Goal: Information Seeking & Learning: Learn about a topic

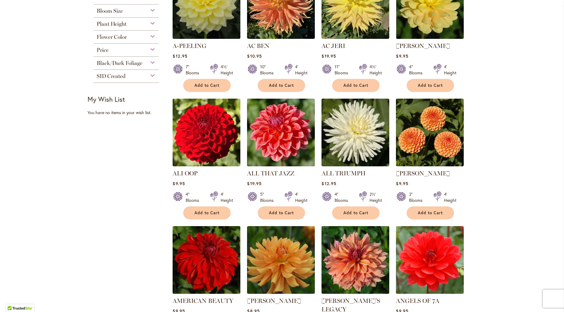
scroll to position [182, 0]
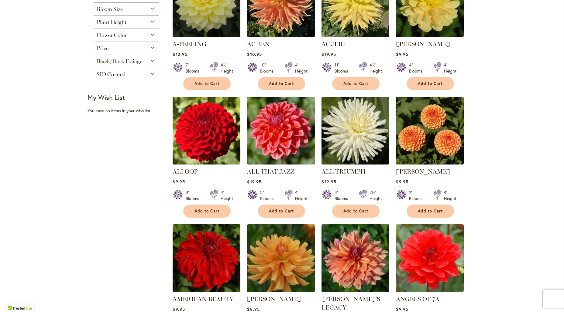
click at [346, 156] on img at bounding box center [355, 130] width 71 height 71
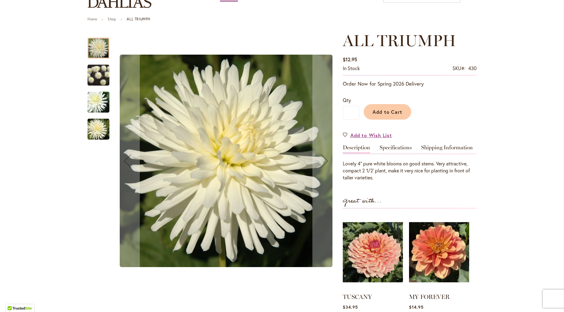
scroll to position [113, 0]
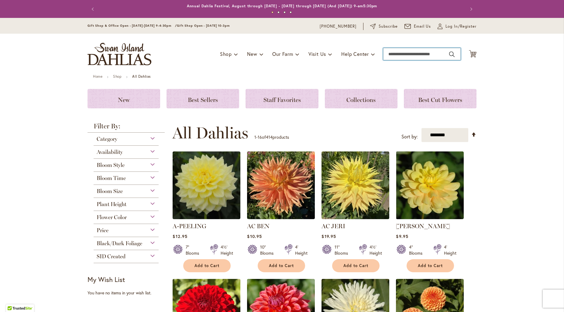
click at [393, 53] on input "Search" at bounding box center [421, 54] width 77 height 12
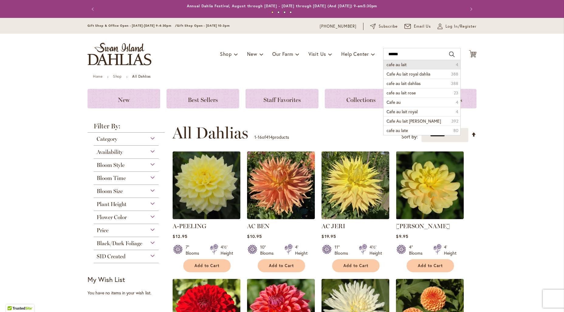
click at [399, 66] on span "cafe au lait" at bounding box center [396, 65] width 20 height 6
type input "**********"
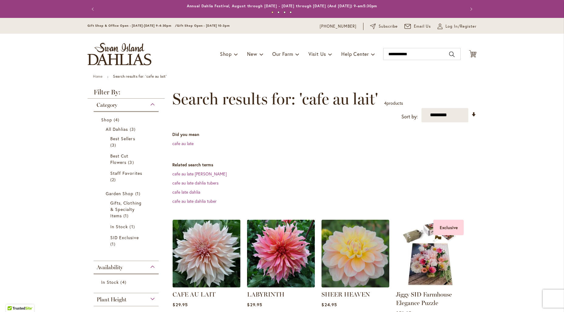
click at [209, 259] on img at bounding box center [206, 253] width 71 height 71
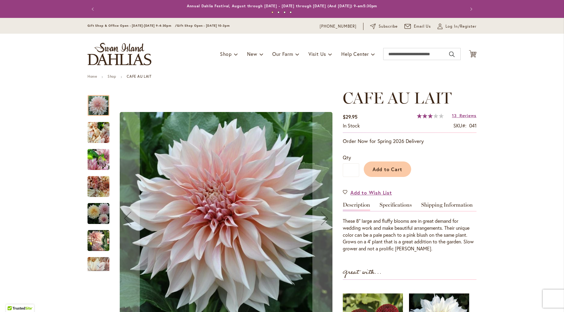
click at [93, 246] on img "Café Au Lait" at bounding box center [98, 240] width 22 height 22
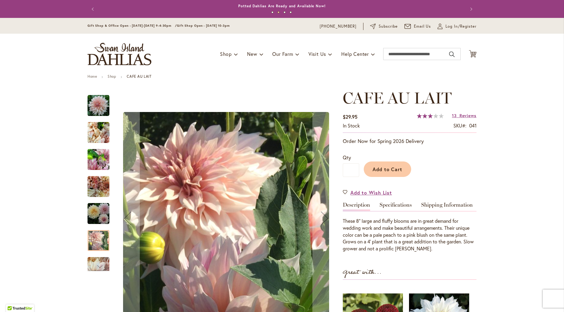
click at [102, 107] on img "Café Au Lait" at bounding box center [98, 106] width 22 height 22
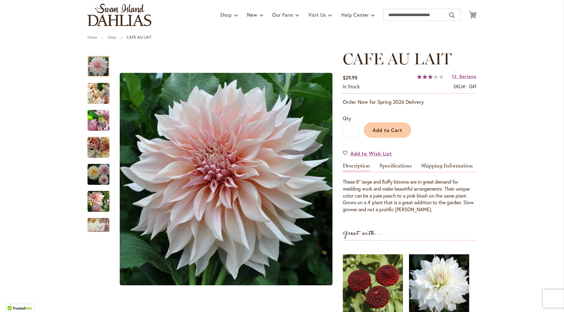
scroll to position [87, 0]
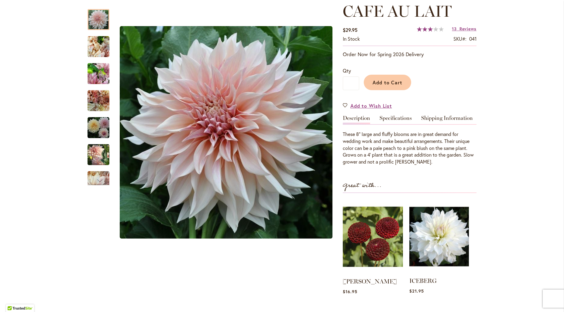
click at [430, 244] on img at bounding box center [439, 237] width 60 height 74
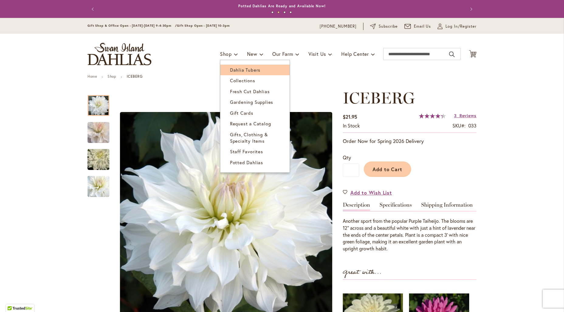
click at [241, 70] on span "Dahlia Tubers" at bounding box center [245, 70] width 30 height 6
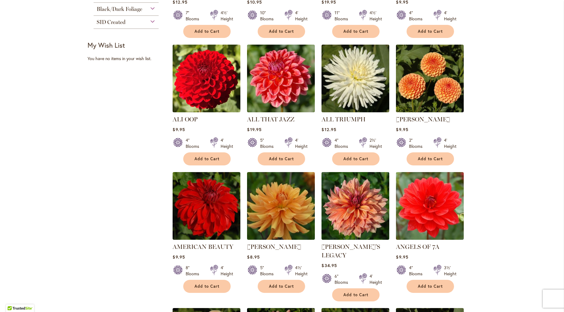
scroll to position [292, 0]
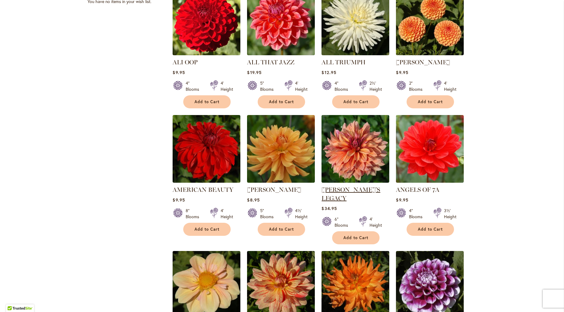
click at [347, 189] on link "[PERSON_NAME]'S LEGACY" at bounding box center [350, 194] width 59 height 16
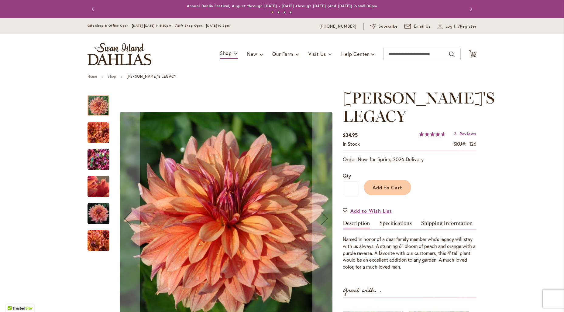
click at [98, 130] on img "Andy's Legacy" at bounding box center [98, 133] width 22 height 22
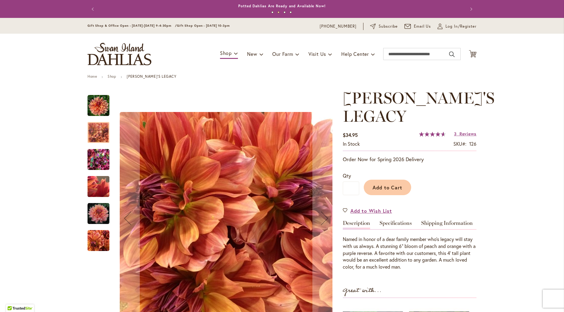
click at [91, 240] on img "Andy's Legacy" at bounding box center [98, 241] width 22 height 22
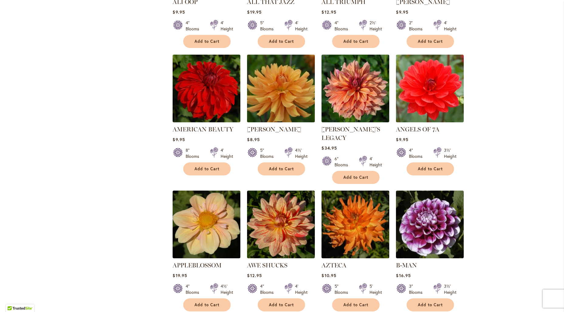
scroll to position [434, 0]
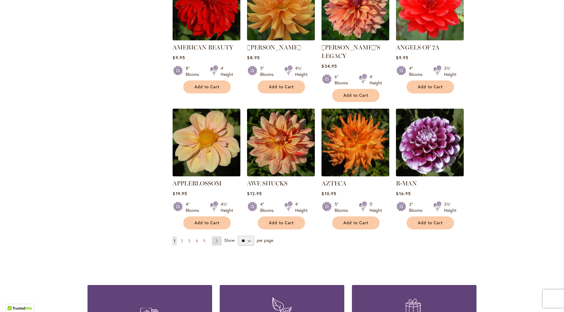
click at [216, 237] on link "Page Next" at bounding box center [217, 241] width 10 height 9
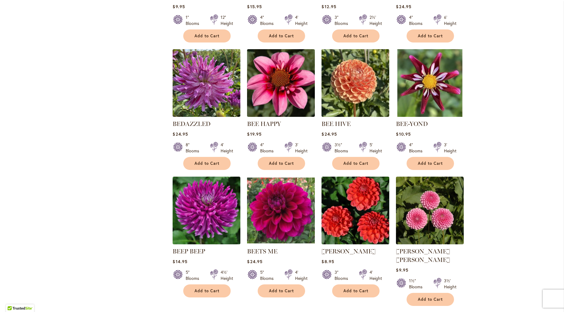
scroll to position [443, 0]
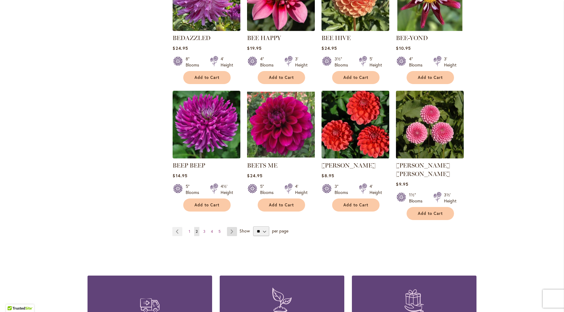
click at [227, 227] on link "Page Next" at bounding box center [232, 231] width 10 height 9
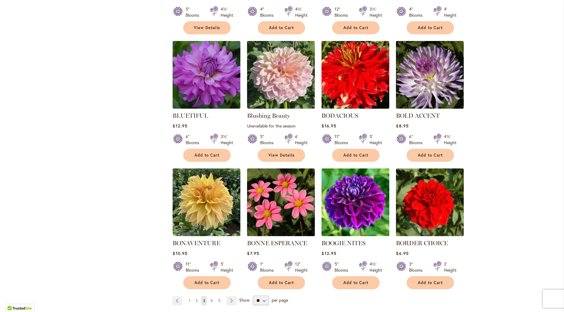
scroll to position [452, 0]
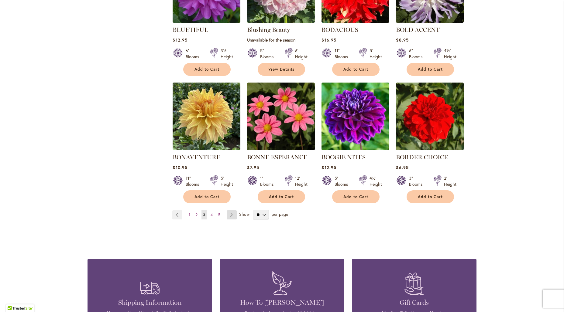
click at [230, 213] on link "Page Next" at bounding box center [232, 214] width 10 height 9
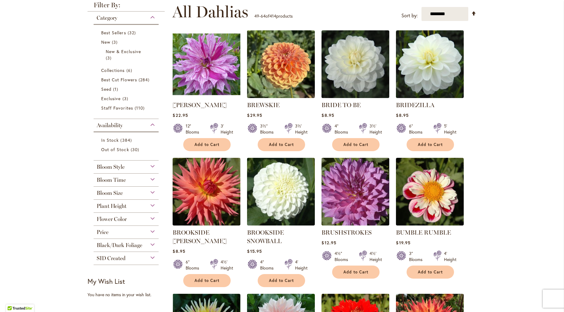
scroll to position [249, 0]
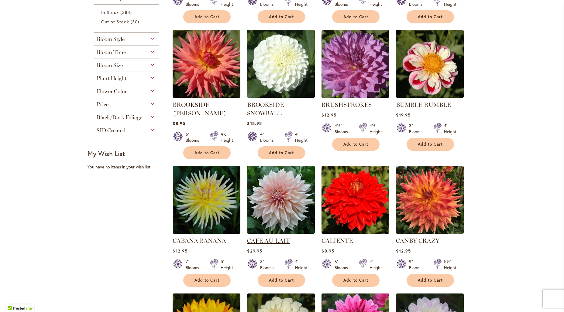
click at [264, 238] on link "CAFE AU LAIT" at bounding box center [268, 240] width 43 height 7
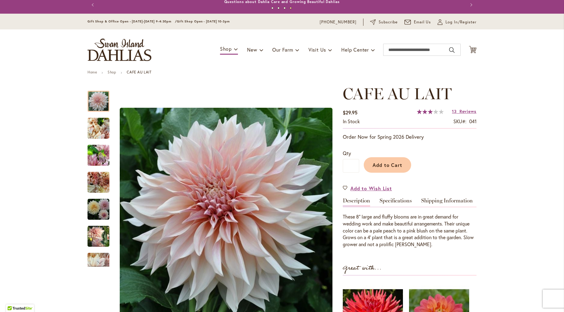
scroll to position [10, 0]
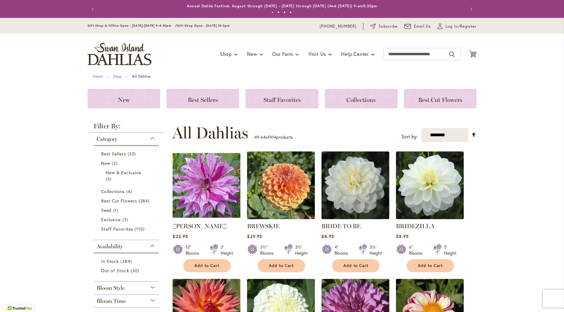
click at [209, 192] on img at bounding box center [206, 185] width 71 height 71
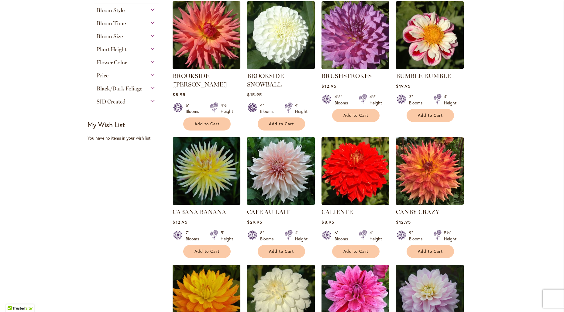
scroll to position [409, 0]
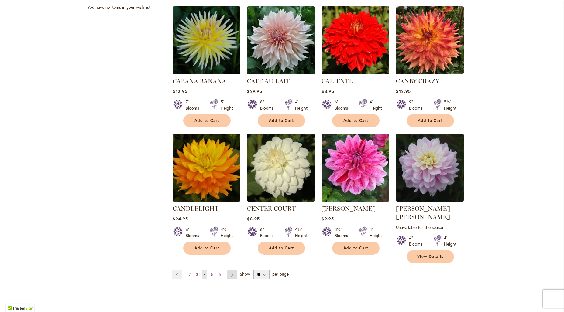
click at [231, 270] on link "Page Next" at bounding box center [232, 274] width 10 height 9
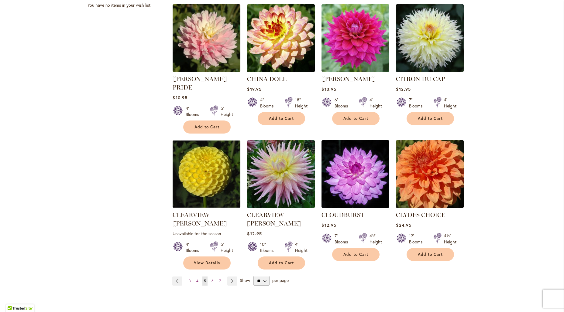
scroll to position [513, 0]
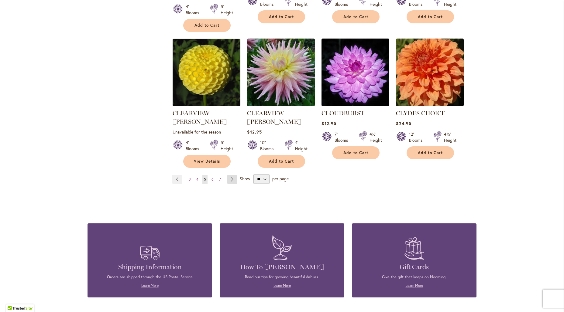
click at [230, 175] on link "Page Next" at bounding box center [232, 179] width 10 height 9
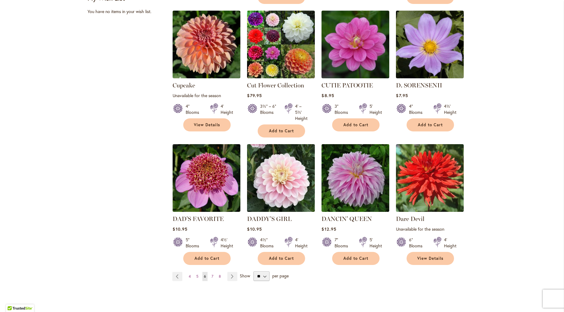
scroll to position [443, 0]
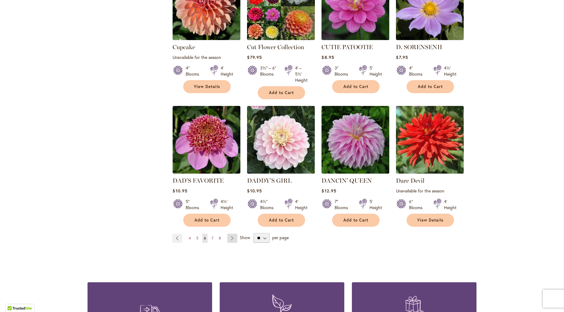
click at [228, 238] on link "Page Next" at bounding box center [232, 238] width 10 height 9
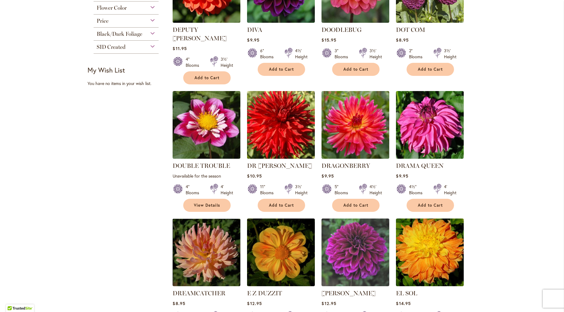
scroll to position [415, 0]
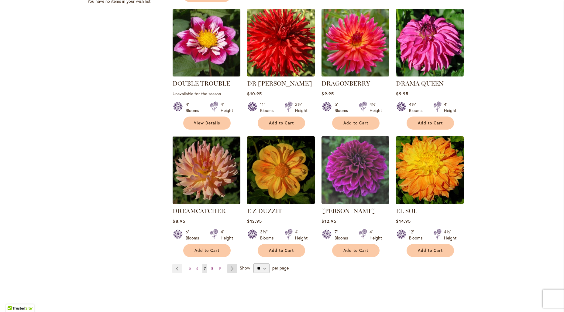
click at [231, 264] on link "Page Next" at bounding box center [232, 268] width 10 height 9
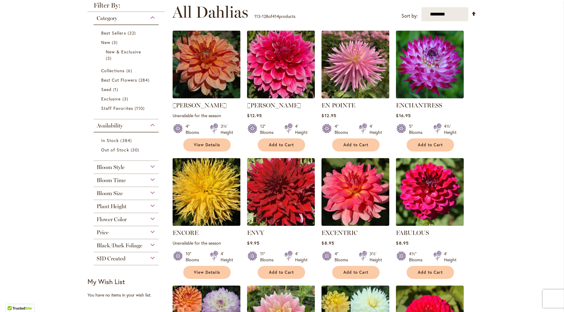
scroll to position [413, 0]
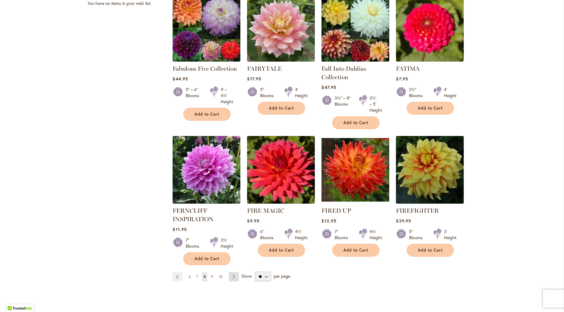
click at [232, 276] on link "Page Next" at bounding box center [234, 276] width 10 height 9
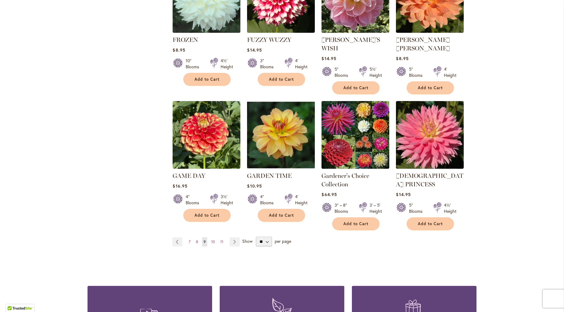
scroll to position [615, 0]
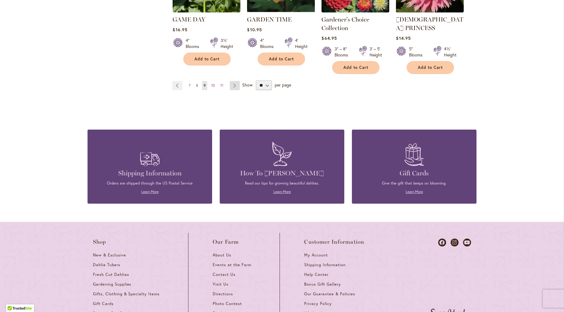
click at [232, 81] on link "Page Next" at bounding box center [235, 85] width 10 height 9
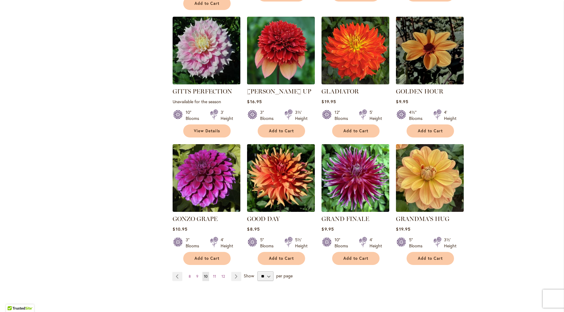
scroll to position [445, 0]
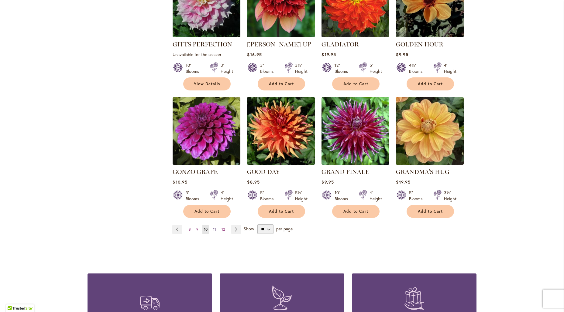
click at [213, 227] on span "11" at bounding box center [214, 229] width 3 height 5
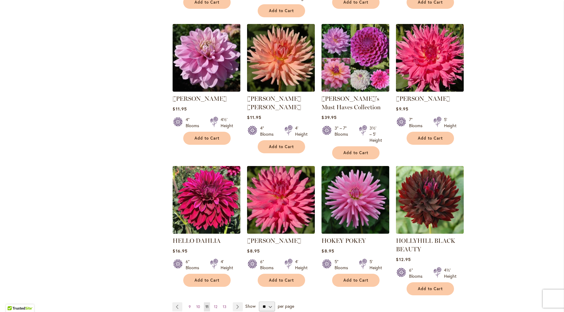
scroll to position [592, 0]
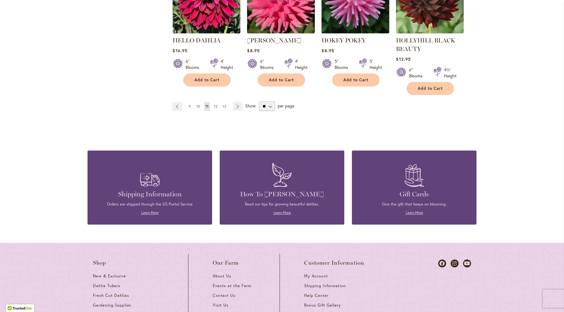
click at [214, 108] on link "Page 12" at bounding box center [215, 106] width 6 height 9
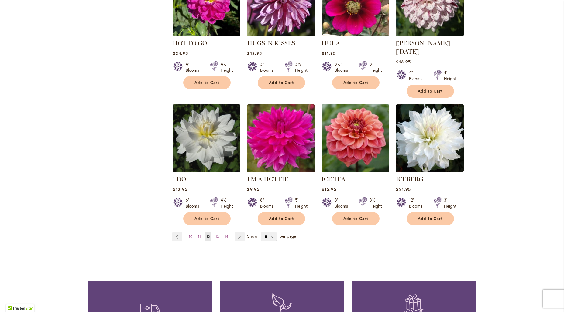
scroll to position [554, 0]
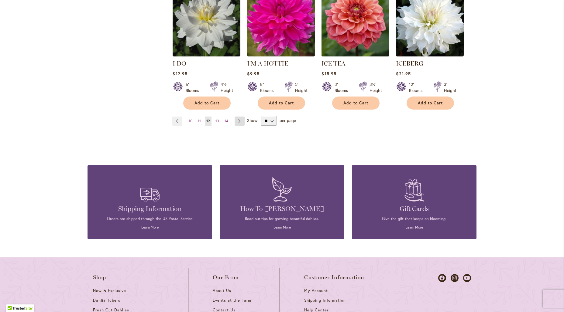
click at [240, 117] on link "Page Next" at bounding box center [239, 121] width 10 height 9
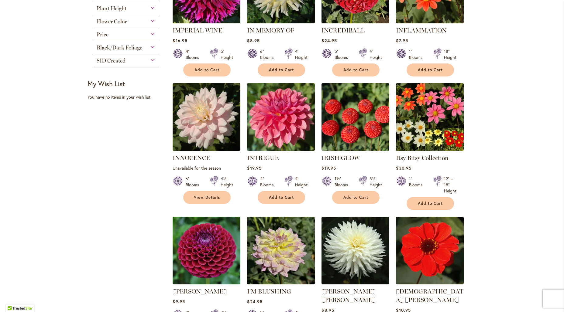
scroll to position [388, 0]
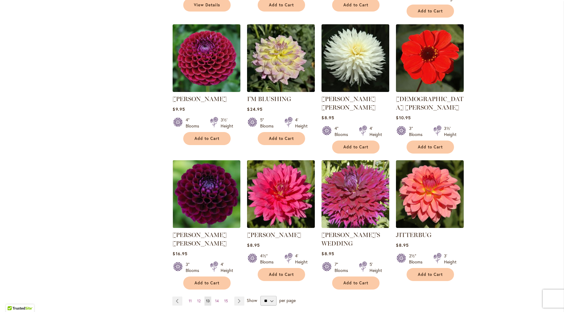
click at [106, 209] on div "Filter by: Filter By: Category Best Sellers 32 items New 3 items New & Exclusiv…" at bounding box center [281, 31] width 389 height 592
click at [240, 297] on link "Page Next" at bounding box center [239, 301] width 10 height 9
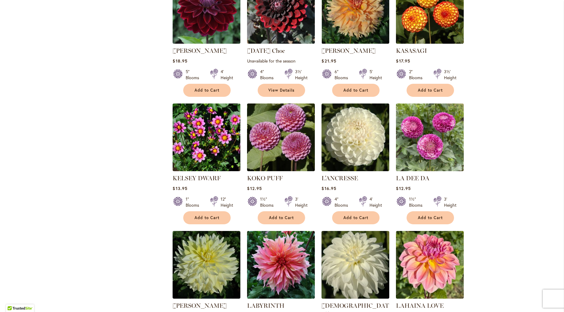
scroll to position [499, 0]
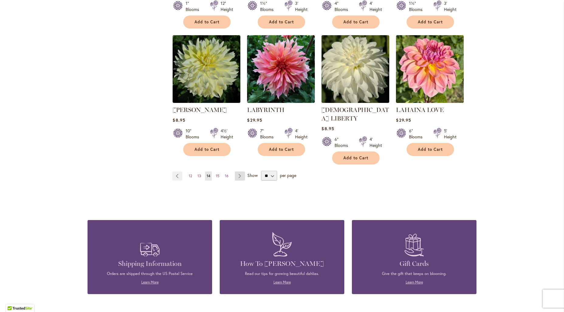
click at [238, 172] on link "Page Next" at bounding box center [240, 176] width 10 height 9
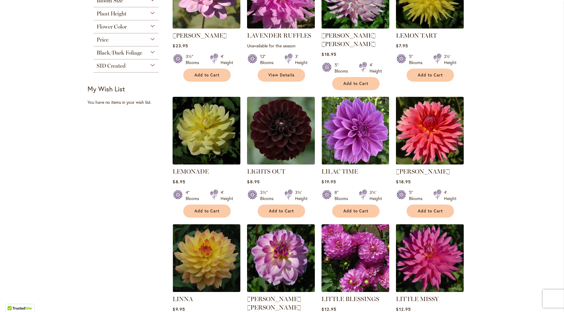
scroll to position [483, 0]
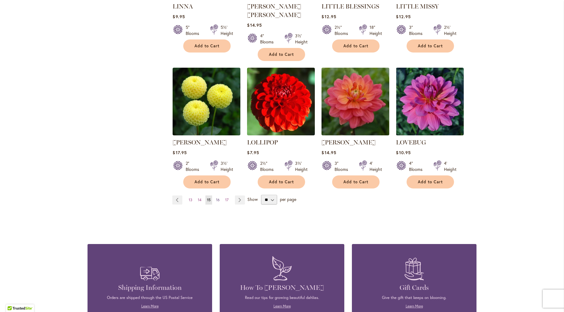
click at [216, 198] on span "16" at bounding box center [218, 200] width 4 height 5
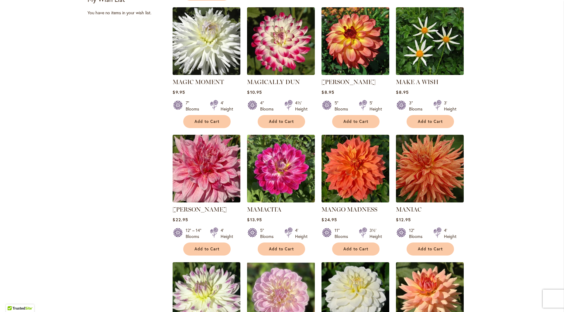
scroll to position [404, 0]
